Goal: Information Seeking & Learning: Learn about a topic

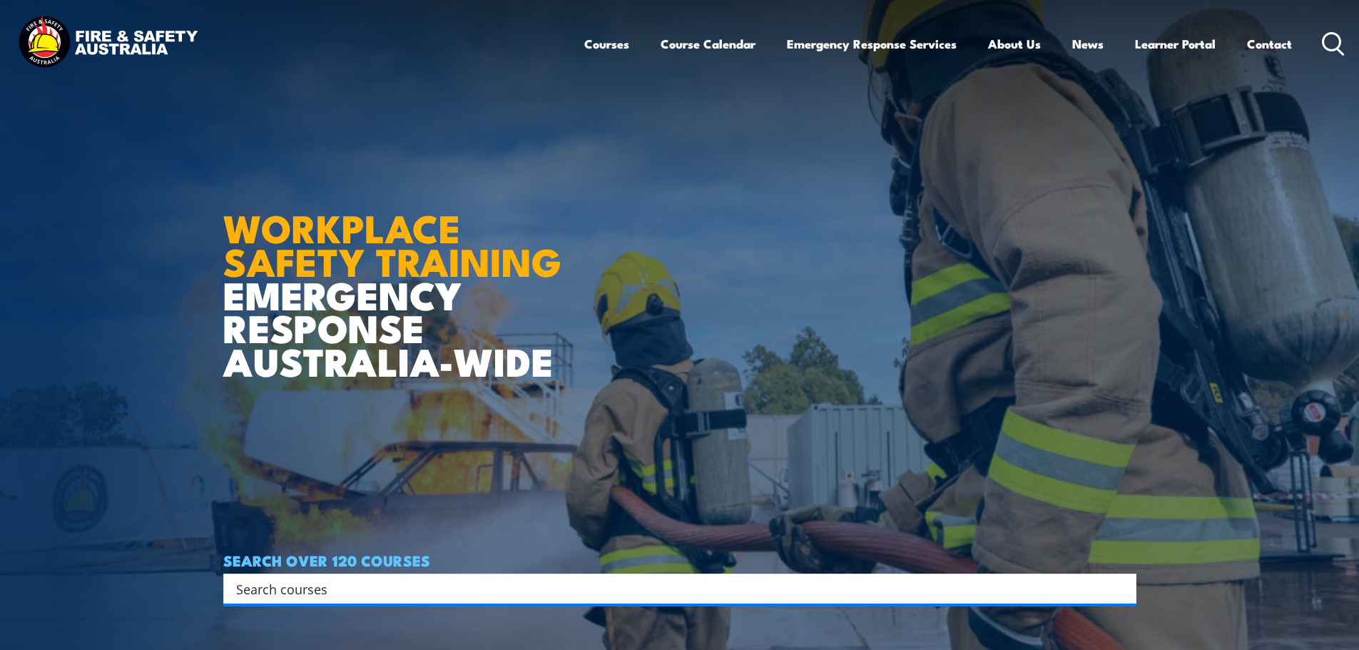
click at [476, 577] on div "Search" at bounding box center [679, 589] width 913 height 30
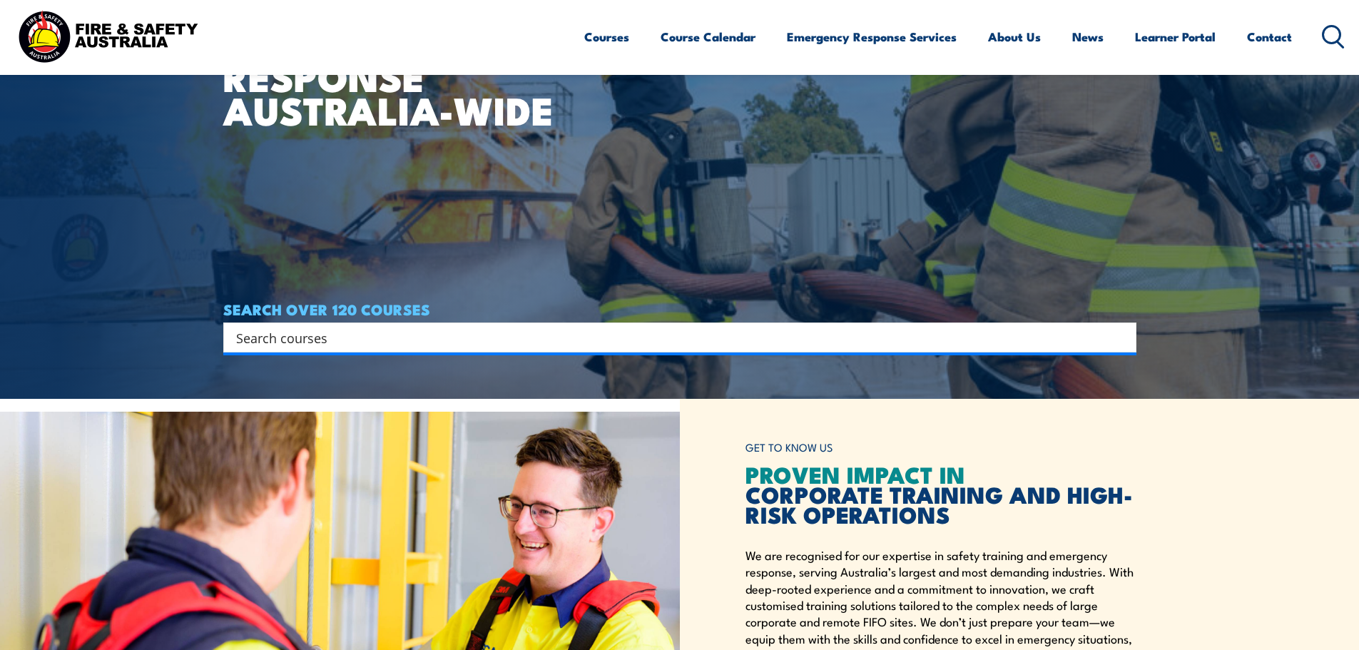
scroll to position [357, 0]
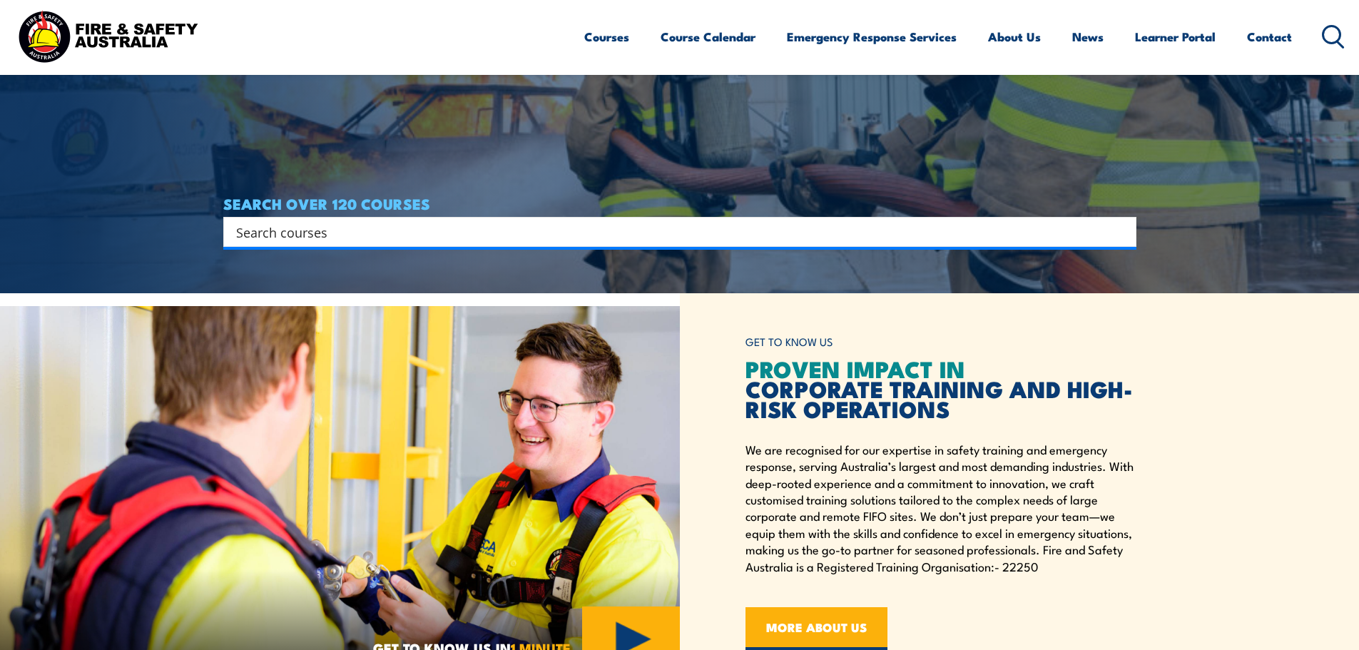
click at [294, 233] on input "Search input" at bounding box center [670, 231] width 869 height 21
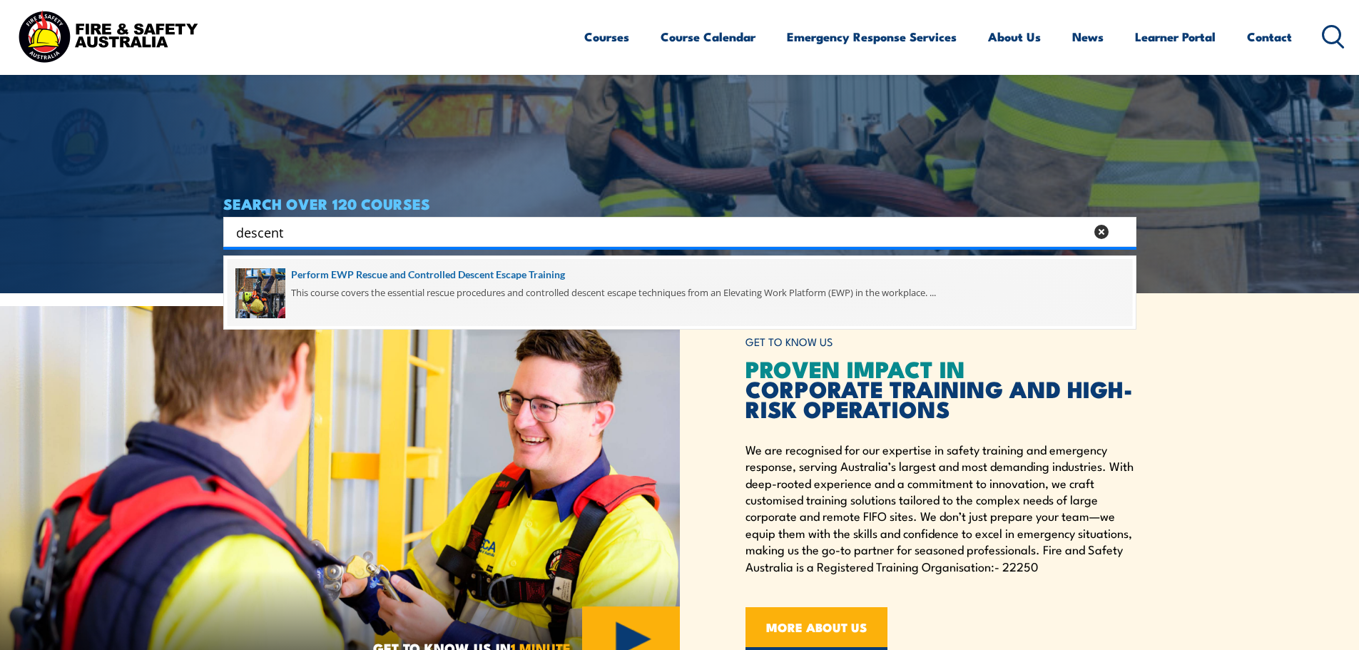
type input "descent"
click at [377, 277] on span at bounding box center [680, 292] width 905 height 67
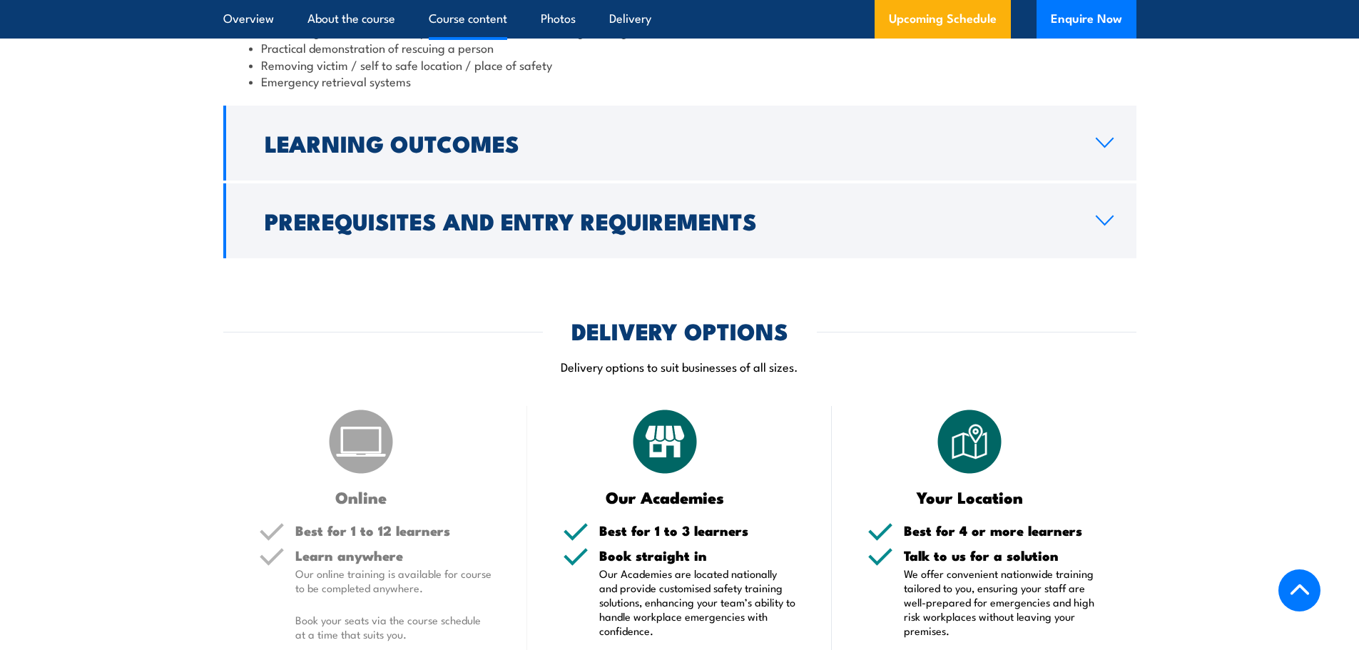
scroll to position [1570, 0]
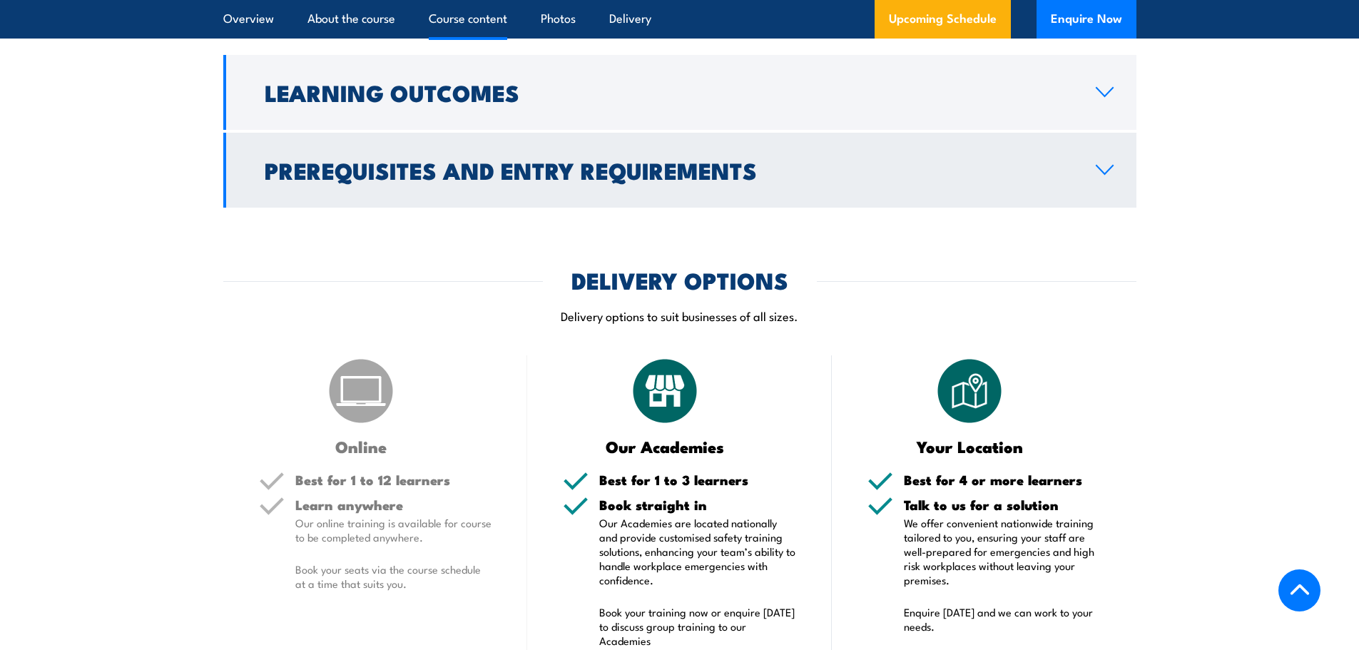
click at [1108, 166] on icon at bounding box center [1104, 169] width 19 height 11
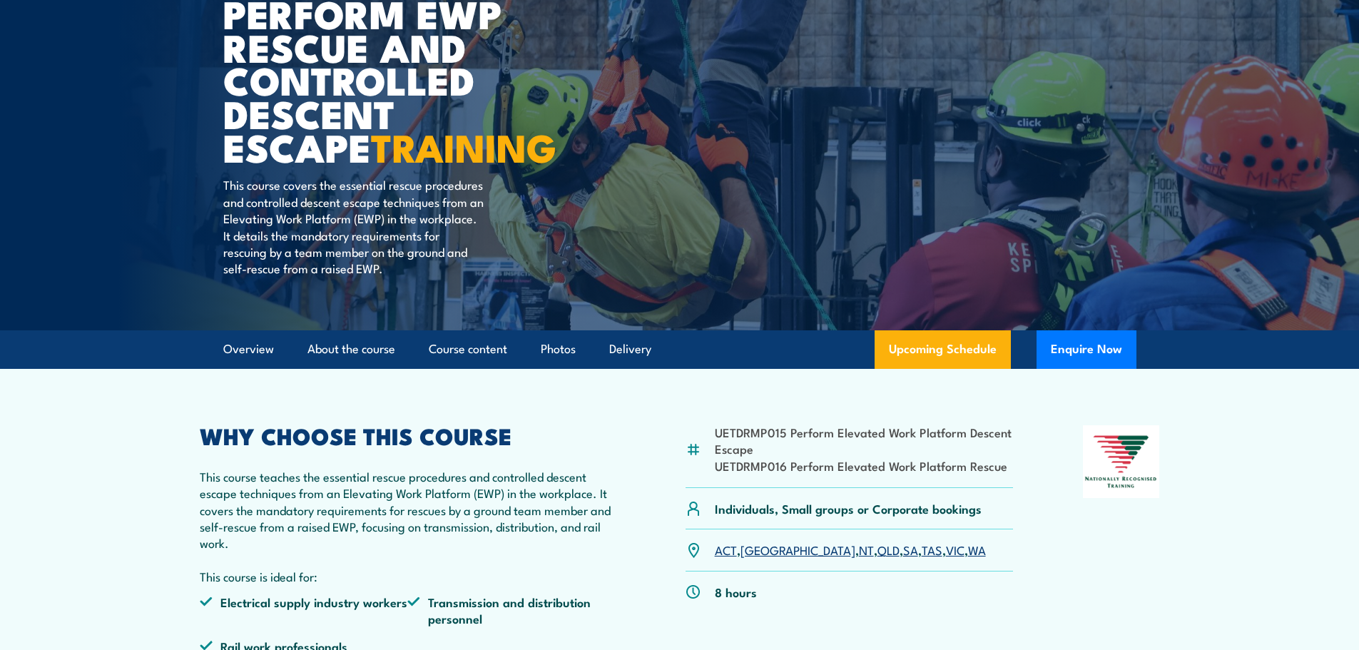
scroll to position [162, 0]
